Goal: Register for event/course

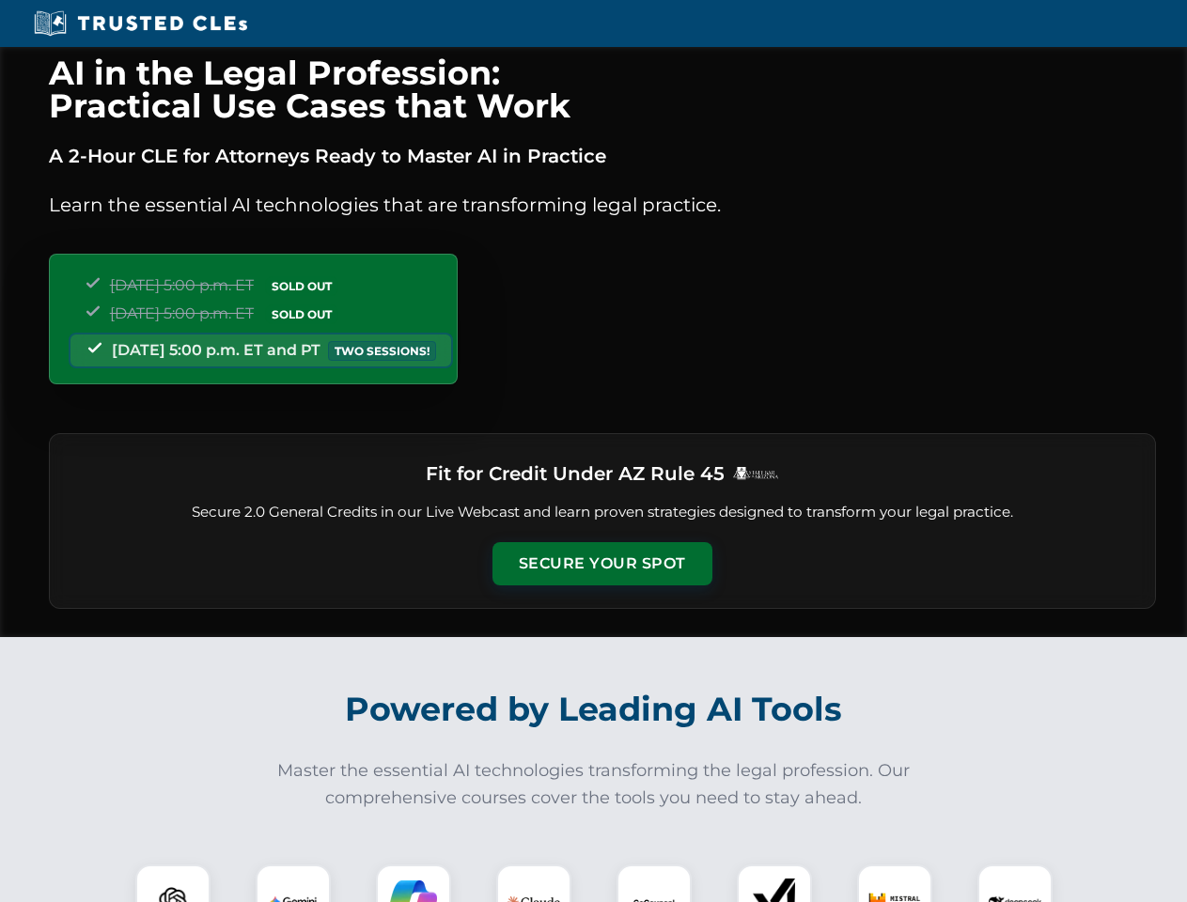
click at [602, 564] on button "Secure Your Spot" at bounding box center [603, 563] width 220 height 43
click at [173, 884] on img at bounding box center [173, 902] width 55 height 55
